Goal: Information Seeking & Learning: Learn about a topic

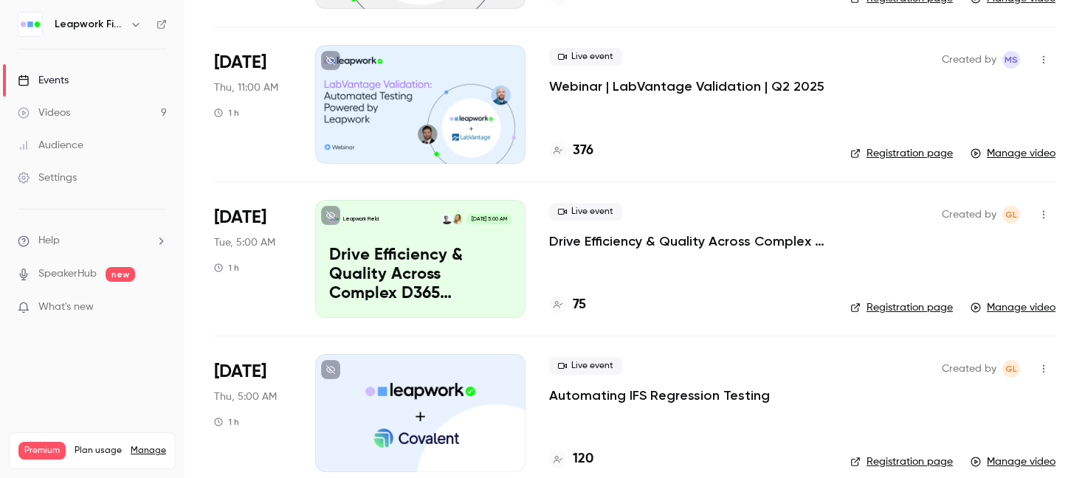
scroll to position [241, 0]
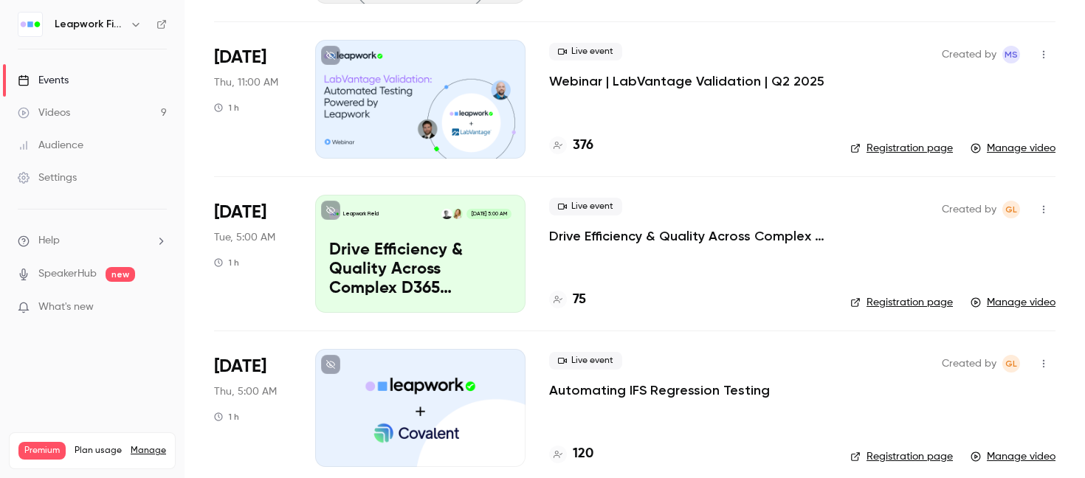
click at [586, 234] on p "Drive Efficiency & Quality Across Complex D365 Implementations" at bounding box center [688, 236] width 278 height 18
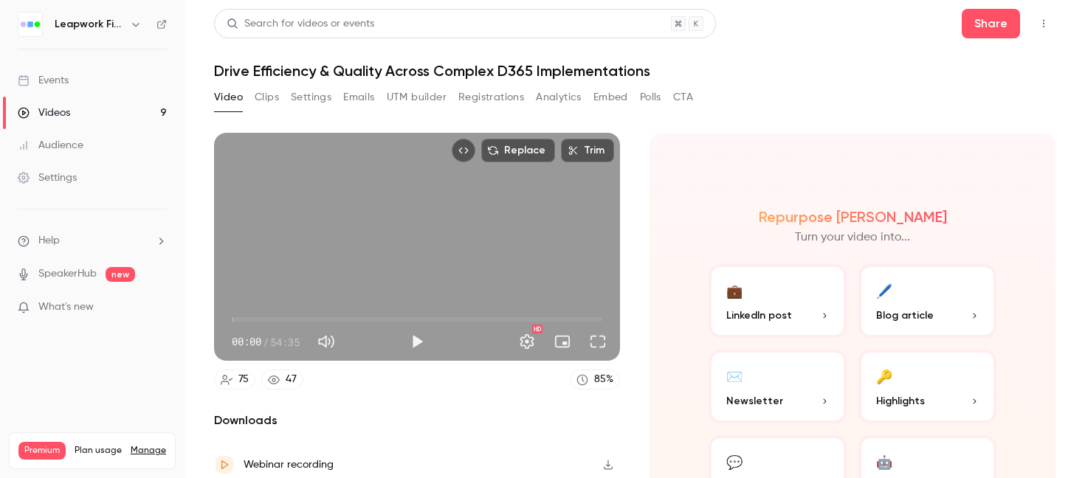
click at [501, 95] on button "Registrations" at bounding box center [492, 98] width 66 height 24
